Goal: Task Accomplishment & Management: Manage account settings

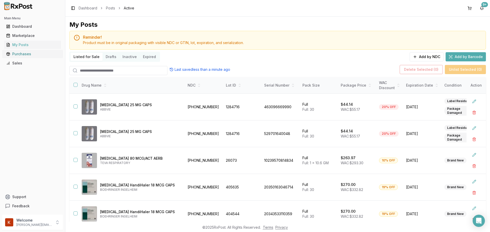
scroll to position [26, 0]
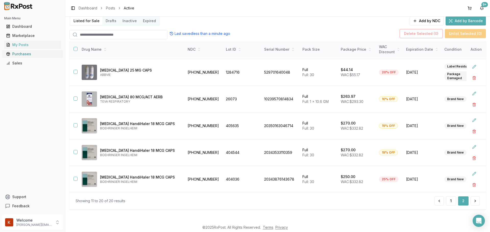
click at [19, 54] on div "Purchases" at bounding box center [32, 54] width 53 height 5
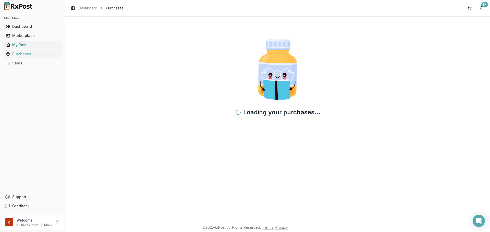
click at [27, 46] on div "My Posts" at bounding box center [32, 44] width 53 height 5
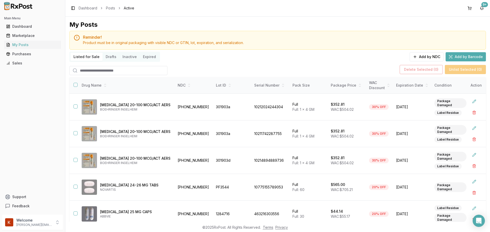
click at [108, 58] on button "Drafts" at bounding box center [111, 57] width 17 height 8
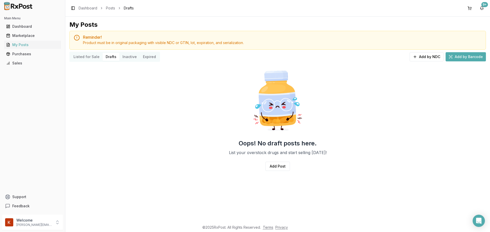
click at [91, 60] on button "Listed for Sale" at bounding box center [86, 57] width 32 height 8
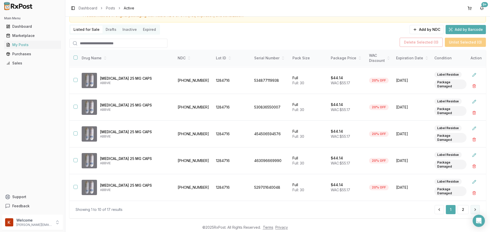
scroll to position [36, 0]
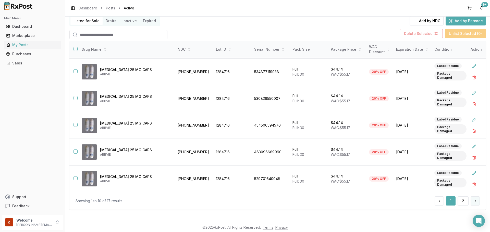
click at [472, 199] on button at bounding box center [474, 201] width 9 height 9
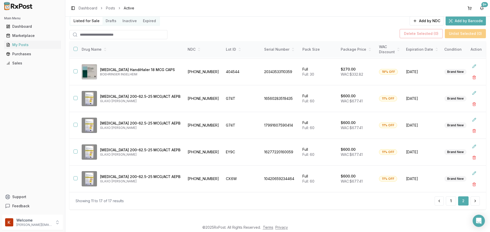
scroll to position [55, 0]
click at [106, 121] on p "[MEDICAL_DATA] 200-62.5-25 MCG/ACT AEPB" at bounding box center [140, 123] width 80 height 5
click at [108, 121] on p "[MEDICAL_DATA] 200-62.5-25 MCG/ACT AEPB" at bounding box center [140, 123] width 80 height 5
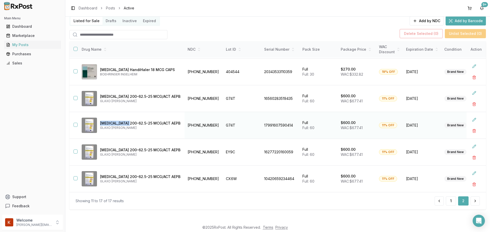
drag, startPoint x: 108, startPoint y: 120, endPoint x: 117, endPoint y: 117, distance: 9.8
click at [117, 118] on div "[MEDICAL_DATA] 200-62.5-25 MCG/ACT AEPB GLAXO [PERSON_NAME]" at bounding box center [131, 125] width 99 height 15
copy p "[MEDICAL_DATA]"
click at [22, 28] on div "Dashboard" at bounding box center [32, 26] width 53 height 5
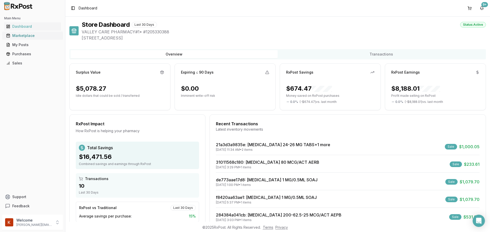
click at [29, 37] on div "Marketplace" at bounding box center [32, 35] width 53 height 5
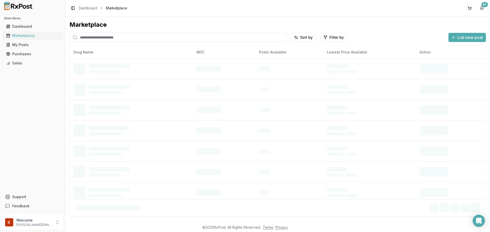
click at [32, 32] on link "Marketplace" at bounding box center [32, 35] width 57 height 9
click at [33, 30] on link "Dashboard" at bounding box center [32, 26] width 57 height 9
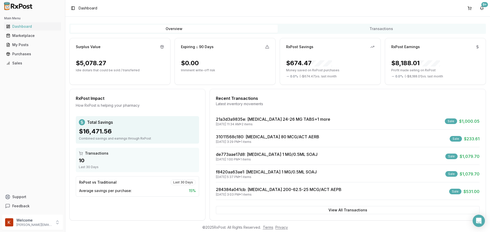
scroll to position [32, 0]
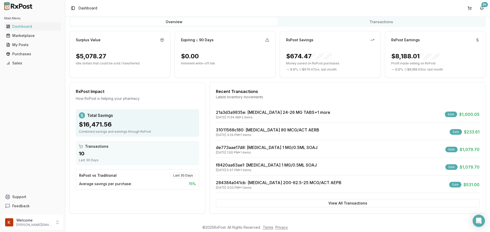
click at [425, 53] on div "$8,188.01" at bounding box center [415, 56] width 49 height 8
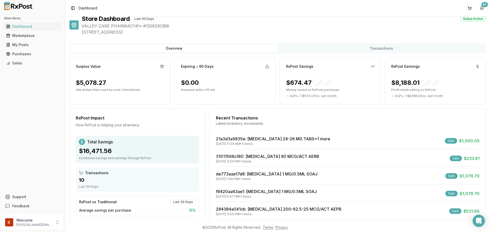
scroll to position [0, 0]
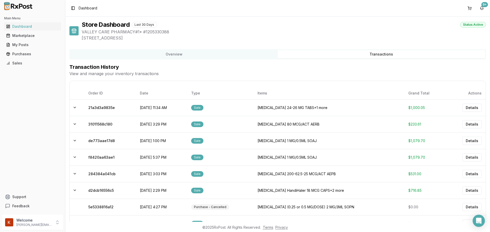
click at [361, 57] on button "Transactions" at bounding box center [381, 54] width 207 height 8
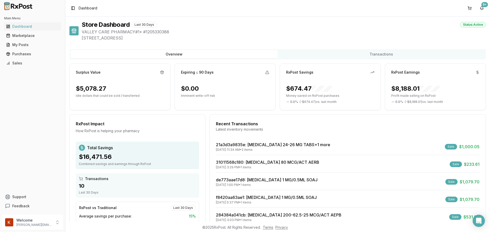
click at [177, 57] on button "Overview" at bounding box center [173, 54] width 207 height 8
drag, startPoint x: 433, startPoint y: 104, endPoint x: 391, endPoint y: 73, distance: 52.7
click at [391, 73] on div "RxPost Earnings $8,188.01 Profit made selling on RxPost 0.0 % ( - $8,188.01 ) v…" at bounding box center [435, 87] width 101 height 47
click at [391, 73] on div "RxPost Earnings" at bounding box center [405, 72] width 29 height 5
drag, startPoint x: 391, startPoint y: 73, endPoint x: 438, endPoint y: 102, distance: 55.7
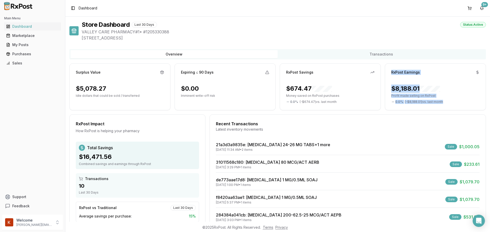
click at [438, 102] on div "RxPost Earnings $8,188.01 Profit made selling on RxPost 0.0 % ( - $8,188.01 ) v…" at bounding box center [435, 87] width 101 height 47
click at [437, 102] on span "( - $8,188.01 ) vs. last month" at bounding box center [424, 102] width 38 height 4
click at [435, 102] on span "( - $8,188.01 ) vs. last month" at bounding box center [424, 102] width 38 height 4
drag, startPoint x: 447, startPoint y: 101, endPoint x: 390, endPoint y: 73, distance: 63.9
click at [390, 74] on div "RxPost Earnings $8,188.01 Profit made selling on RxPost 0.0 % ( - $8,188.01 ) v…" at bounding box center [435, 87] width 101 height 47
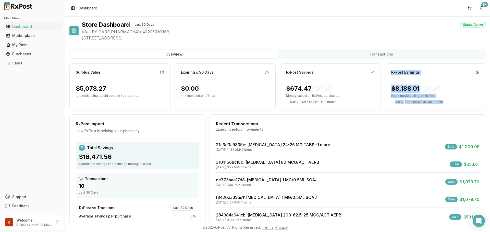
click at [399, 72] on div "RxPost Earnings" at bounding box center [405, 72] width 29 height 5
click at [21, 45] on div "My Posts" at bounding box center [32, 44] width 53 height 5
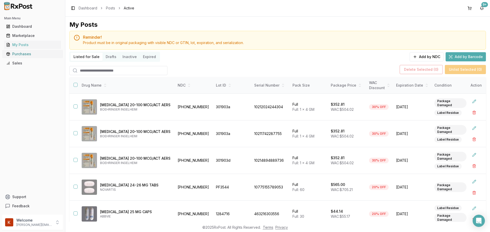
click at [30, 56] on div "Purchases" at bounding box center [32, 54] width 53 height 5
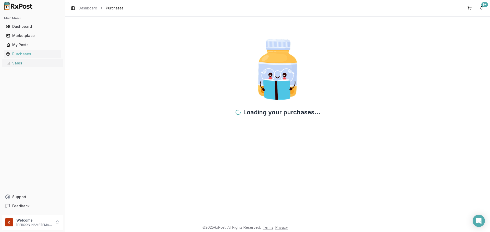
click at [31, 61] on div "Sales" at bounding box center [32, 63] width 53 height 5
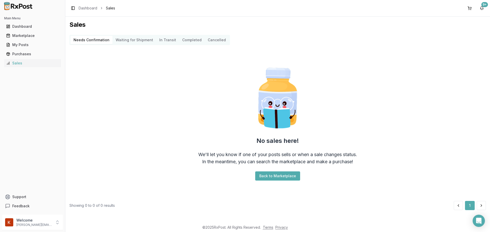
click at [120, 40] on Shipment "Waiting for Shipment" at bounding box center [134, 40] width 44 height 8
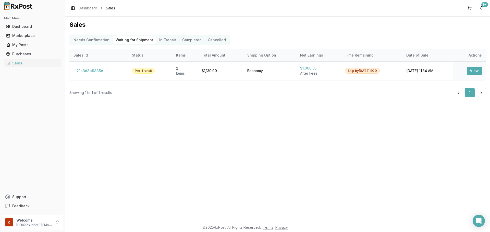
click at [188, 39] on button "Completed" at bounding box center [192, 40] width 26 height 8
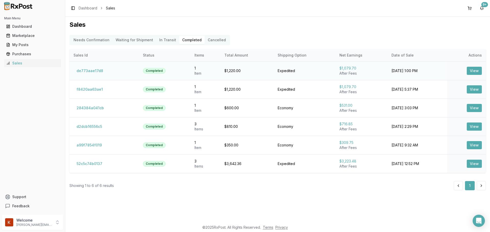
click at [470, 68] on button "View" at bounding box center [474, 71] width 15 height 8
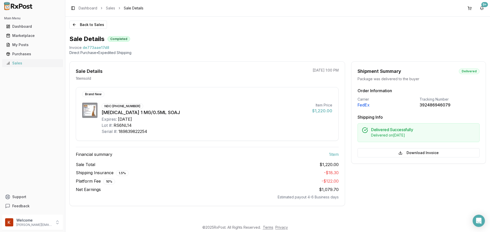
click at [12, 61] on div "Sales" at bounding box center [32, 63] width 53 height 5
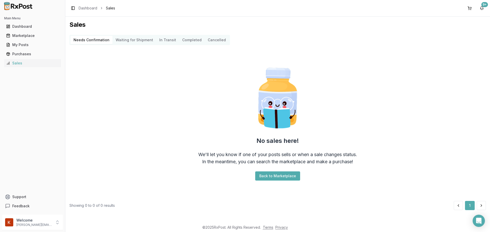
click at [156, 41] on Transit "In Transit" at bounding box center [167, 40] width 23 height 8
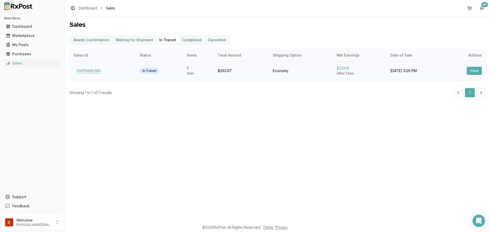
click at [87, 67] on button "31011568c180" at bounding box center [88, 71] width 30 height 8
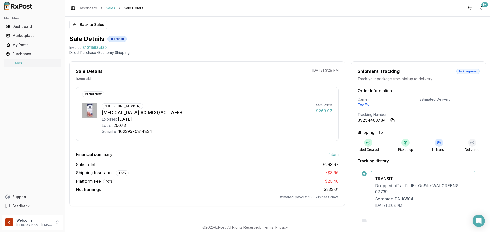
click at [109, 6] on link "Sales" at bounding box center [110, 8] width 9 height 5
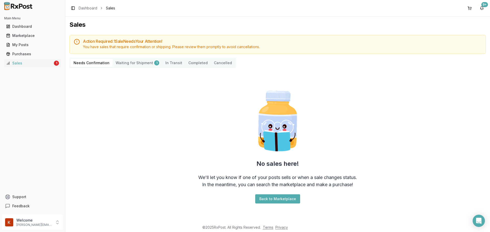
click at [125, 43] on h5 "Action Required: 1 Sale Need s Your Attention!" at bounding box center [282, 41] width 398 height 4
click at [129, 60] on Shipment "Waiting for Shipment 1" at bounding box center [137, 63] width 50 height 8
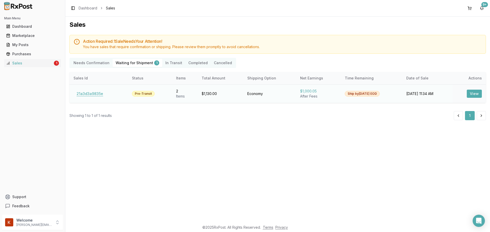
click at [99, 92] on button "21a3d3a9835e" at bounding box center [89, 94] width 33 height 8
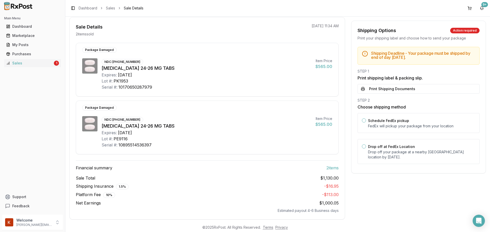
scroll to position [50, 0]
